Goal: Task Accomplishment & Management: Manage account settings

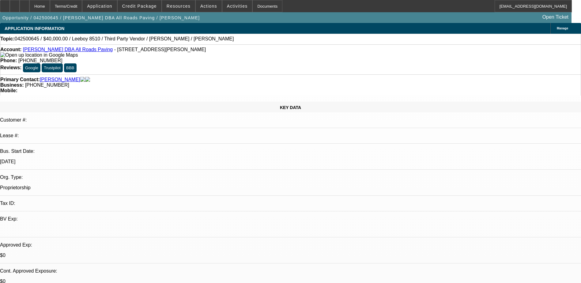
select select "0"
select select "0.1"
select select "0"
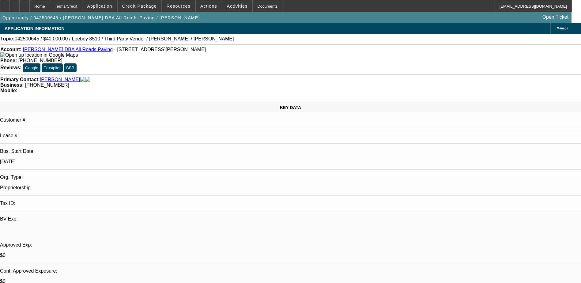
select select "0.1"
select select "0"
select select "0.1"
select select "0"
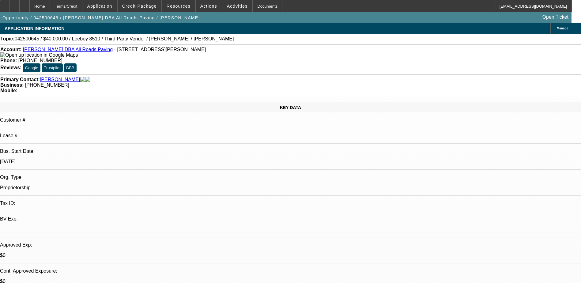
select select "0"
select select "0.1"
select select "1"
select select "3"
select select "5"
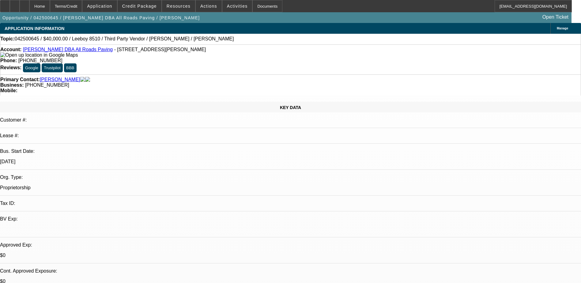
select select "1"
select select "3"
select select "5"
select select "1"
select select "3"
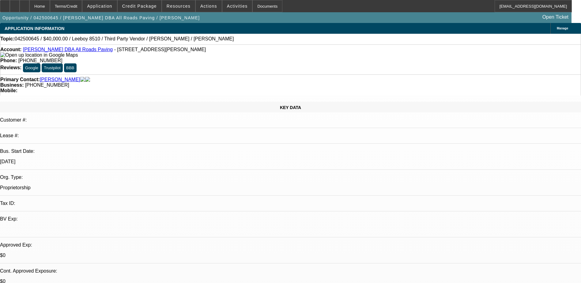
select select "5"
select select "1"
select select "3"
select select "4"
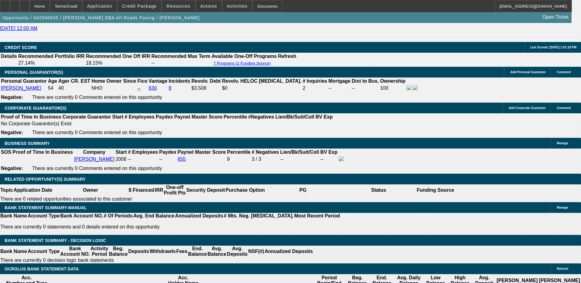
scroll to position [889, 0]
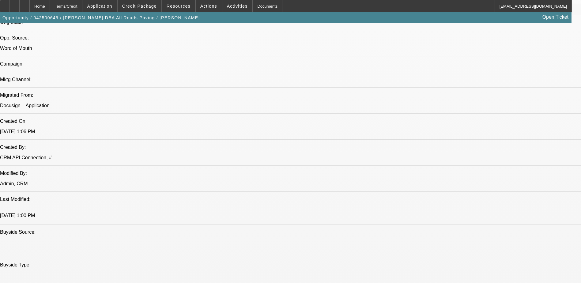
scroll to position [368, 0]
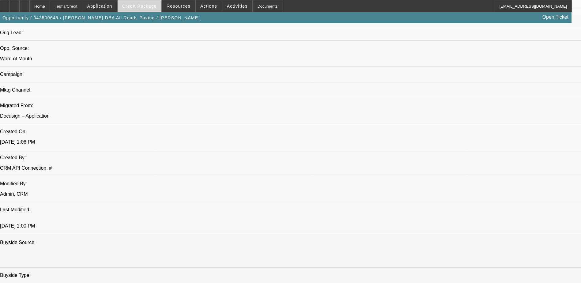
click at [139, 9] on span at bounding box center [140, 6] width 44 height 15
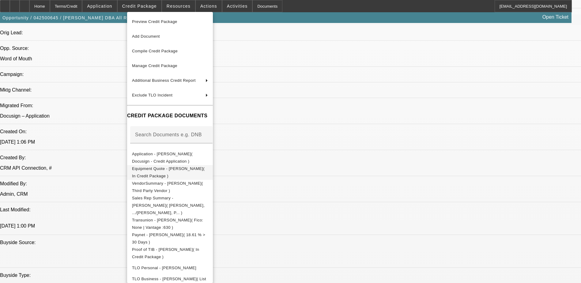
click at [192, 165] on button "Equipment Quote - [PERSON_NAME]( In Credit Package )" at bounding box center [170, 172] width 86 height 15
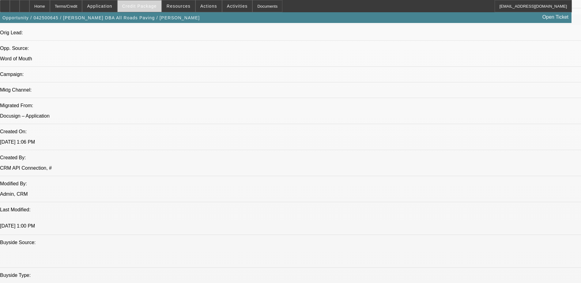
click at [147, 11] on span at bounding box center [140, 6] width 44 height 15
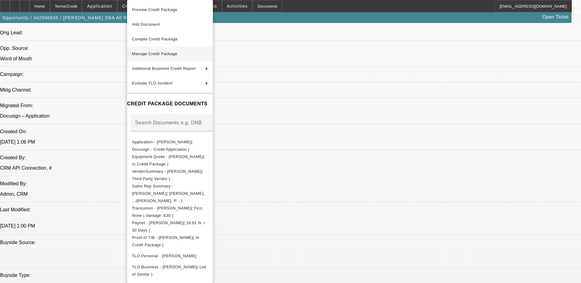
click at [200, 60] on button "Manage Credit Package" at bounding box center [170, 54] width 86 height 15
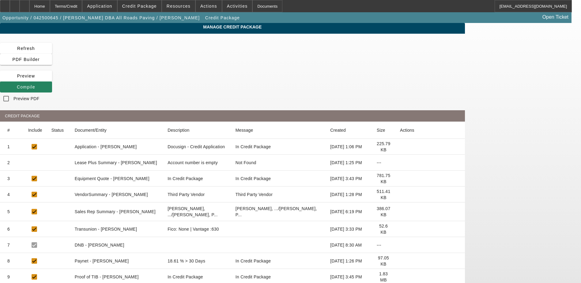
click at [400, 179] on icon at bounding box center [400, 179] width 0 height 0
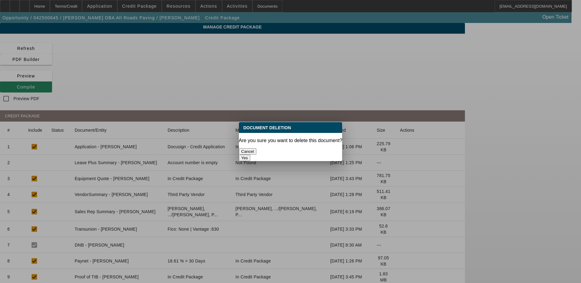
click at [251, 155] on button "Yes" at bounding box center [245, 158] width 12 height 6
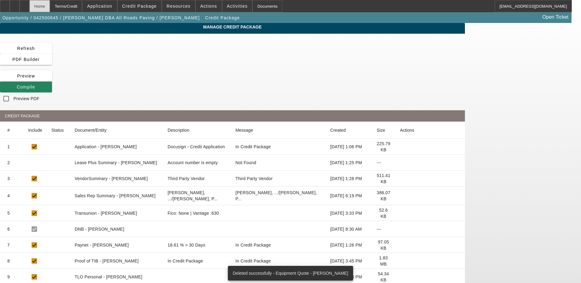
click at [50, 6] on div "Home" at bounding box center [39, 6] width 21 height 12
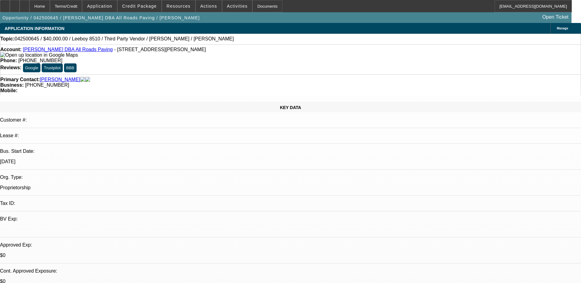
select select "0"
select select "3"
select select "0.1"
select select "5"
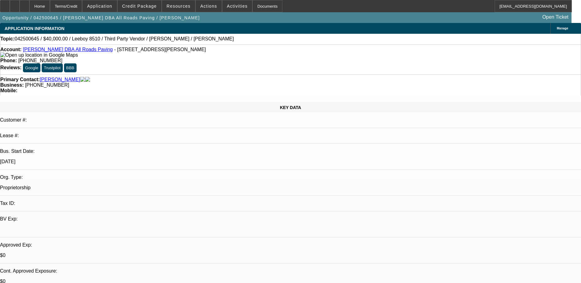
select select "0"
select select "3"
select select "0.1"
select select "5"
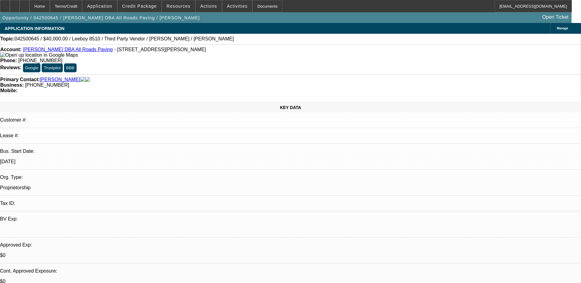
select select "0"
select select "3"
select select "0.1"
select select "5"
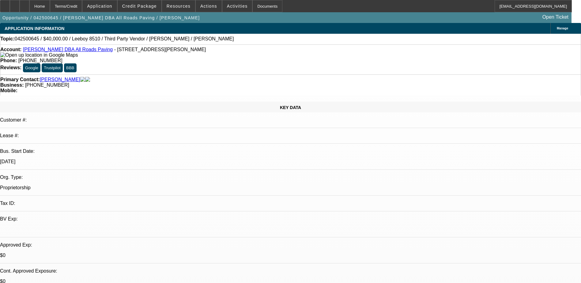
select select "0"
select select "3"
select select "0.1"
select select "4"
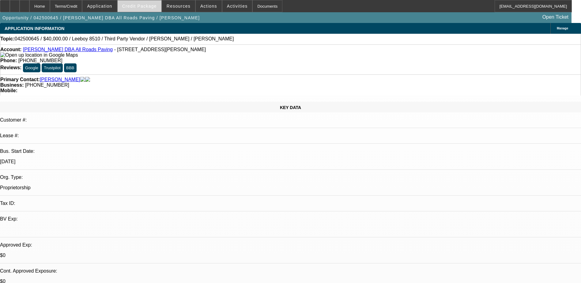
click at [155, 4] on span "Credit Package" at bounding box center [139, 6] width 35 height 5
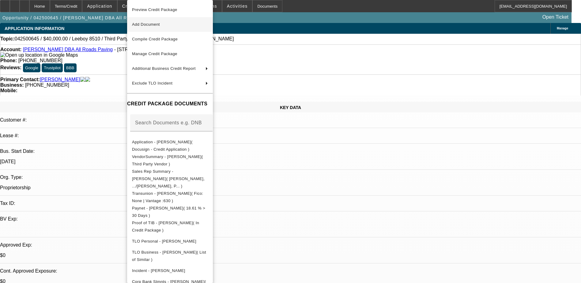
click at [168, 23] on span "Add Document" at bounding box center [170, 24] width 76 height 7
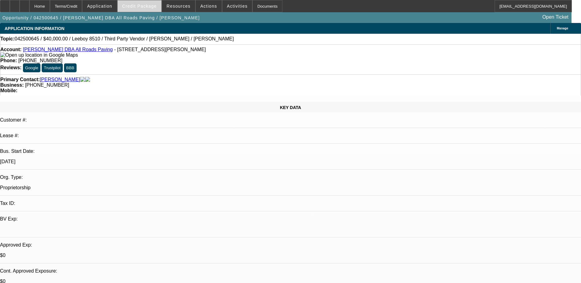
click at [144, 8] on span "Credit Package" at bounding box center [139, 6] width 35 height 5
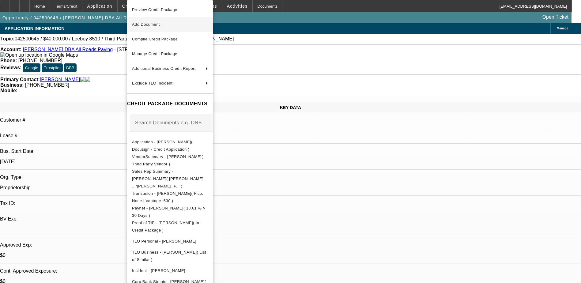
click at [171, 25] on span "Add Document" at bounding box center [170, 24] width 76 height 7
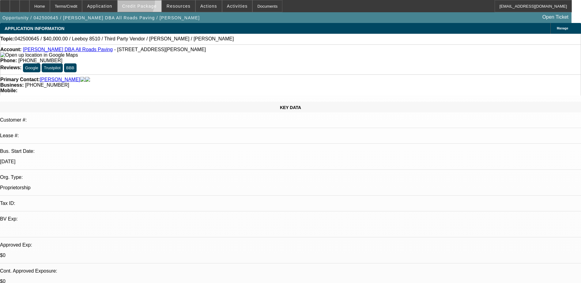
click at [137, 2] on span at bounding box center [140, 6] width 44 height 15
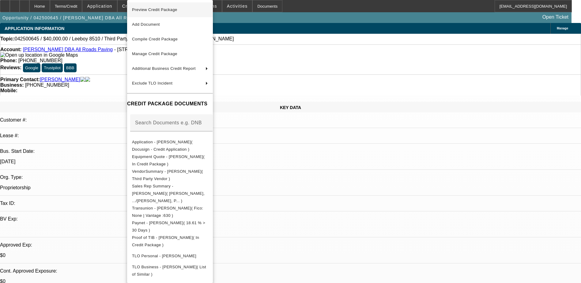
click at [197, 161] on span "Equipment Quote - [PERSON_NAME]( In Credit Package )" at bounding box center [170, 160] width 76 height 15
